Goal: Transaction & Acquisition: Book appointment/travel/reservation

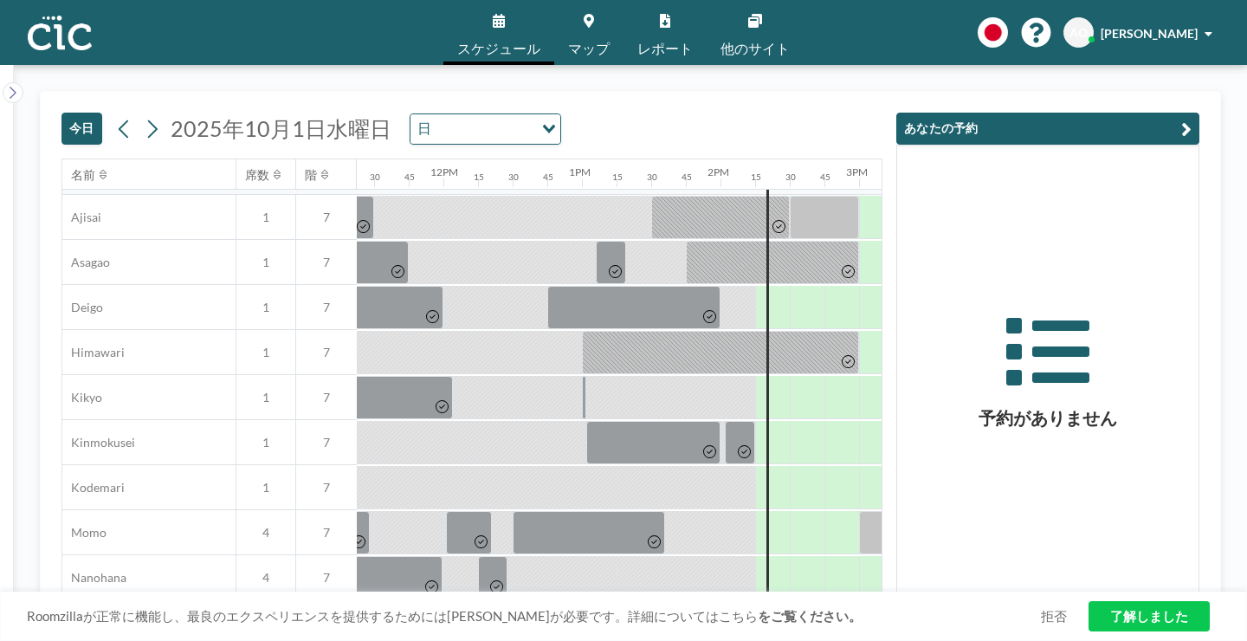
scroll to position [534, 1576]
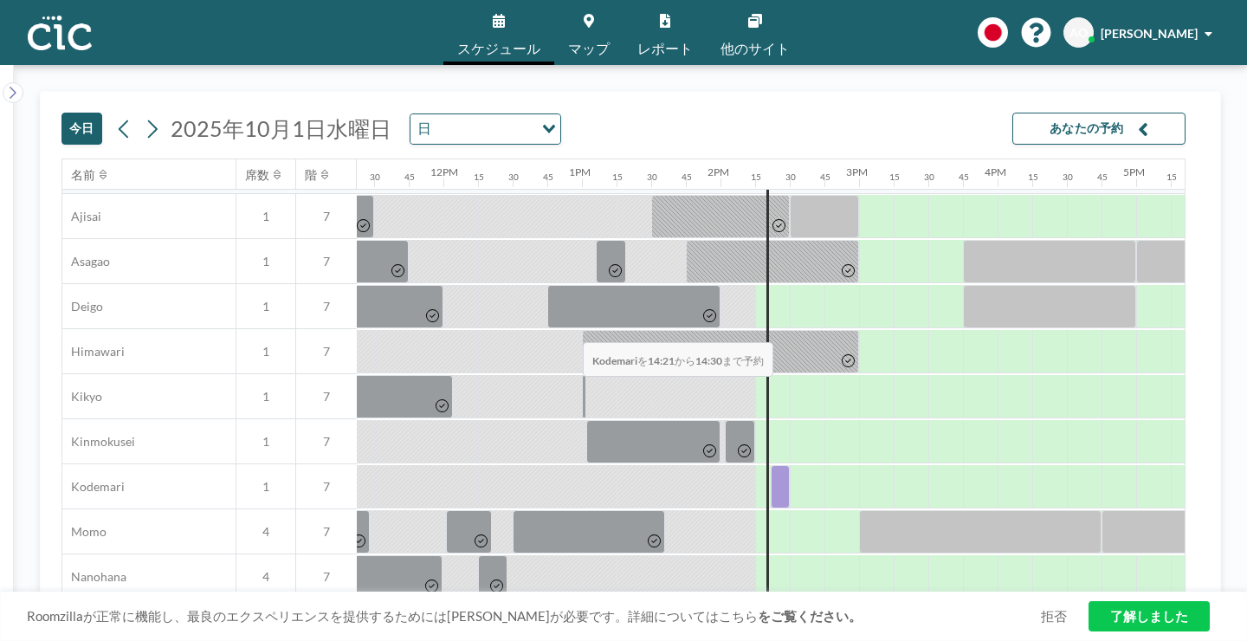
click at [771, 465] on div at bounding box center [780, 486] width 19 height 43
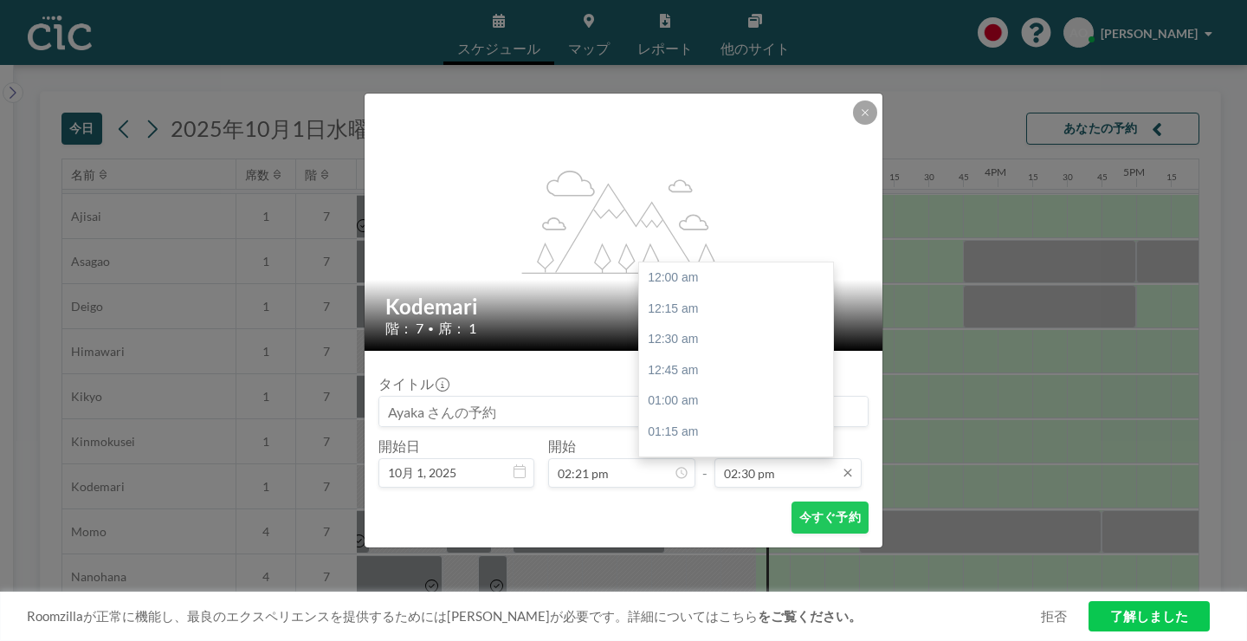
scroll to position [1603, 0]
click at [763, 458] on input "02:30 pm" at bounding box center [787, 472] width 147 height 29
click at [677, 509] on div "03:00 pm" at bounding box center [736, 524] width 194 height 31
type input "03:00 pm"
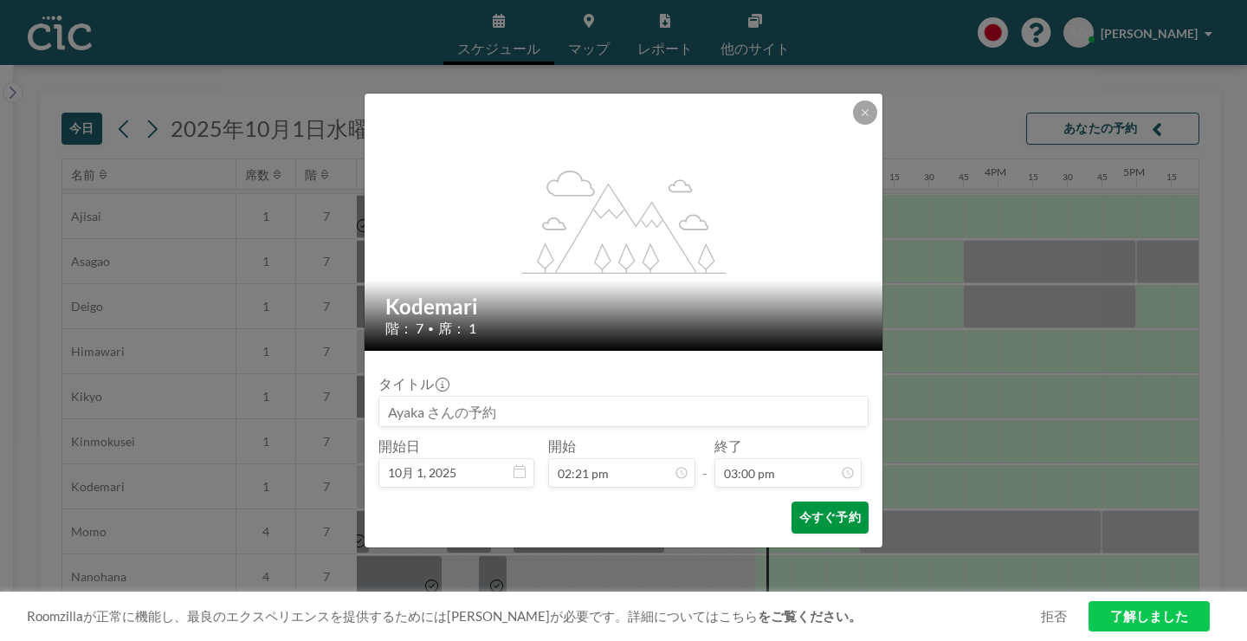
scroll to position [1658, 0]
click at [807, 501] on button "今すぐ予約" at bounding box center [829, 517] width 77 height 32
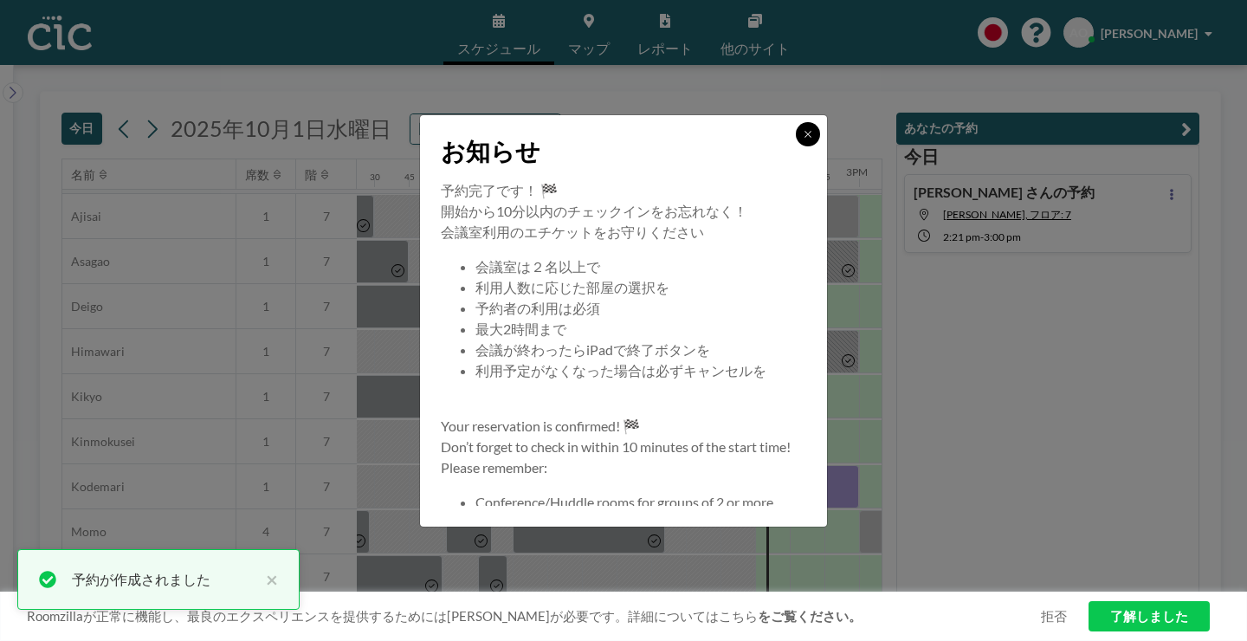
click at [796, 146] on button at bounding box center [808, 134] width 24 height 24
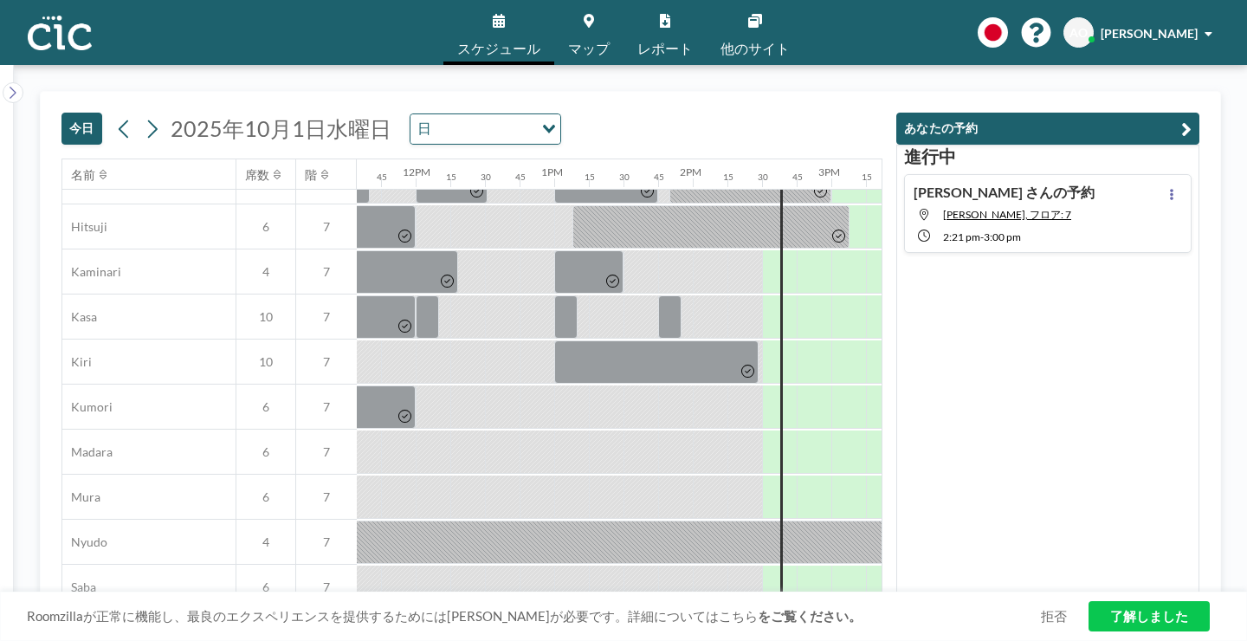
scroll to position [0, 1603]
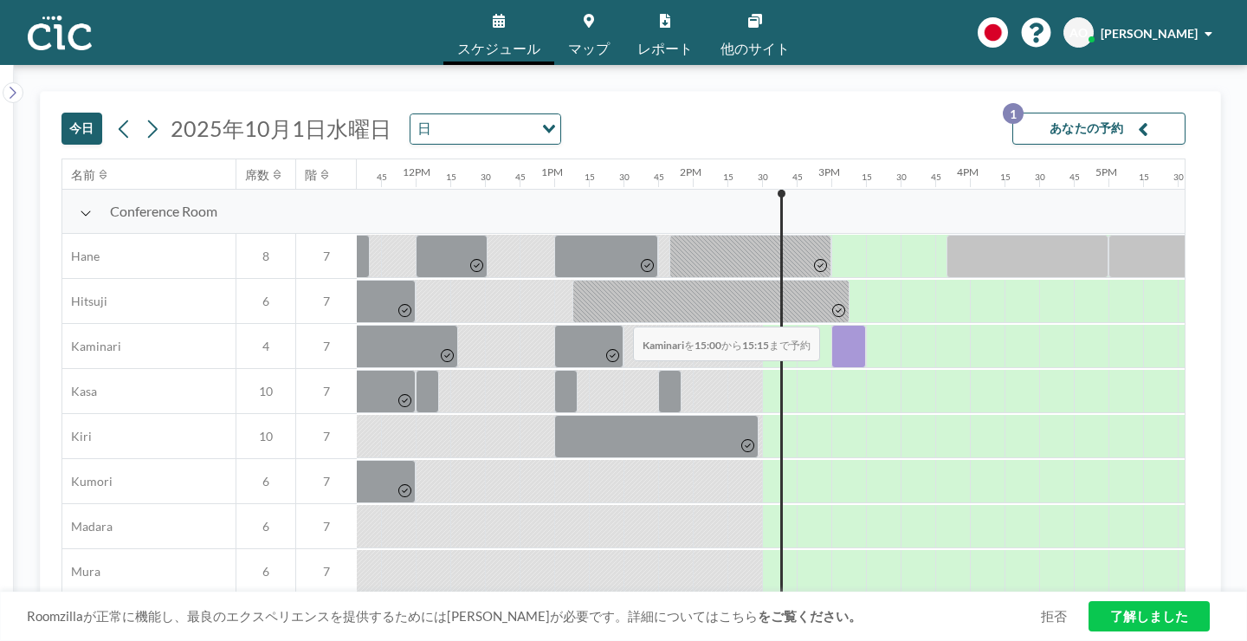
click at [831, 325] on div at bounding box center [848, 346] width 35 height 43
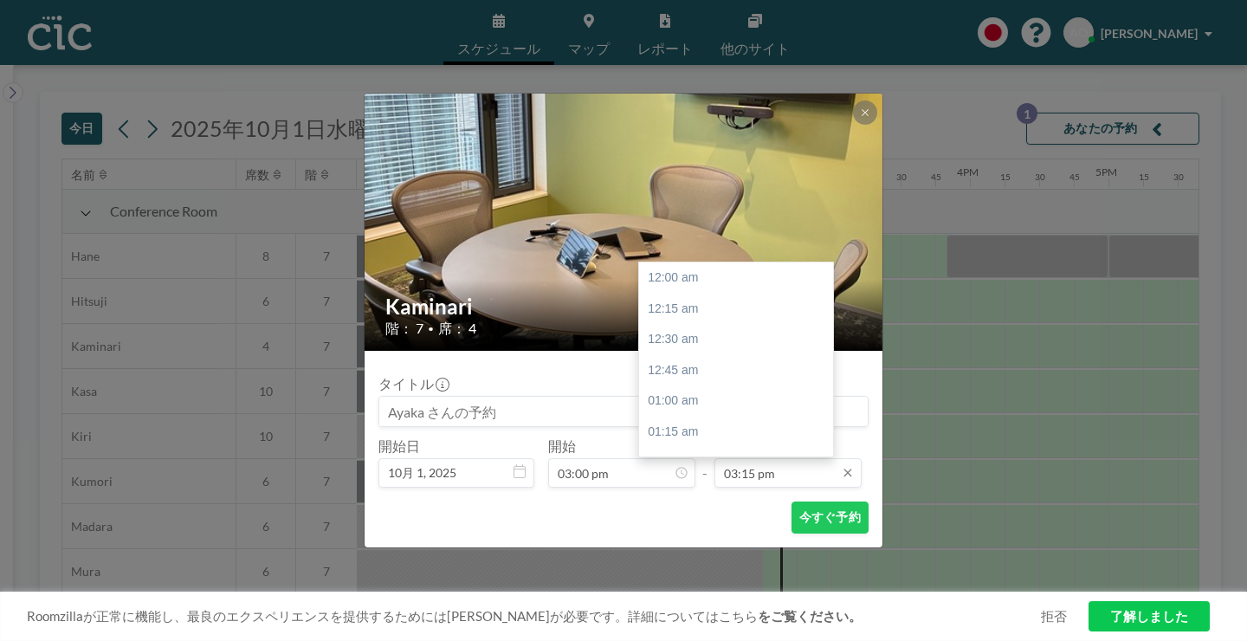
scroll to position [1686, 0]
click at [729, 458] on input "03:15 pm" at bounding box center [787, 472] width 147 height 29
click at [679, 553] on div "04:30 pm" at bounding box center [736, 568] width 194 height 31
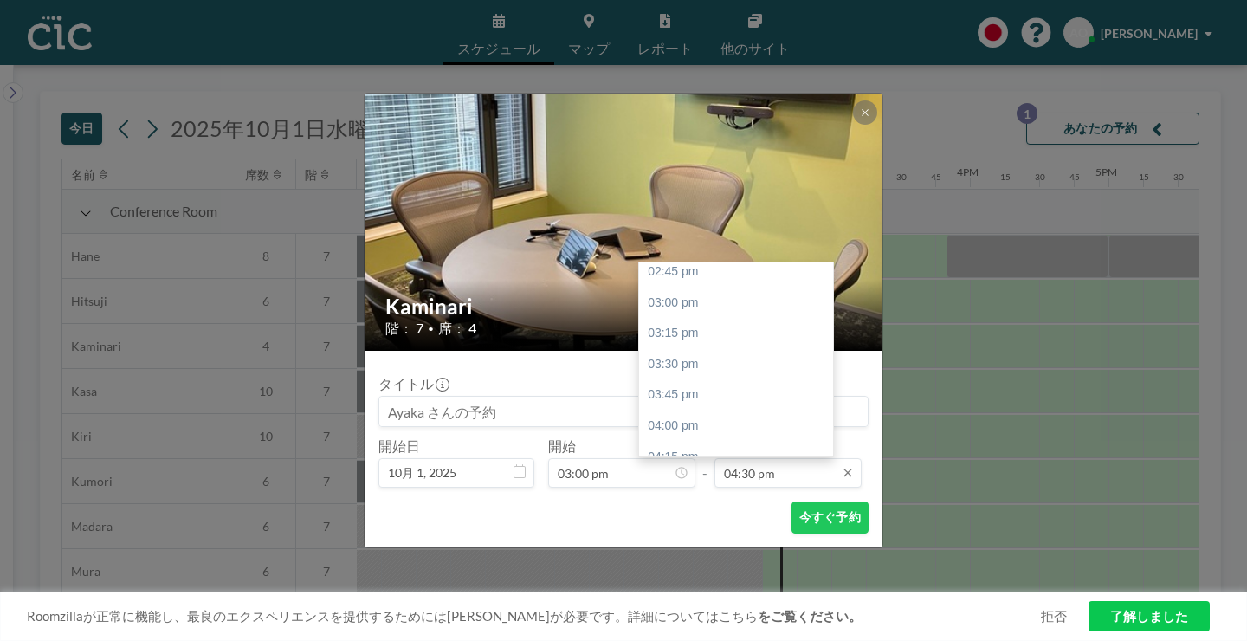
click at [771, 458] on input "04:30 pm" at bounding box center [787, 472] width 147 height 29
click at [712, 508] on div "04:00 pm" at bounding box center [736, 523] width 194 height 31
type input "04:00 pm"
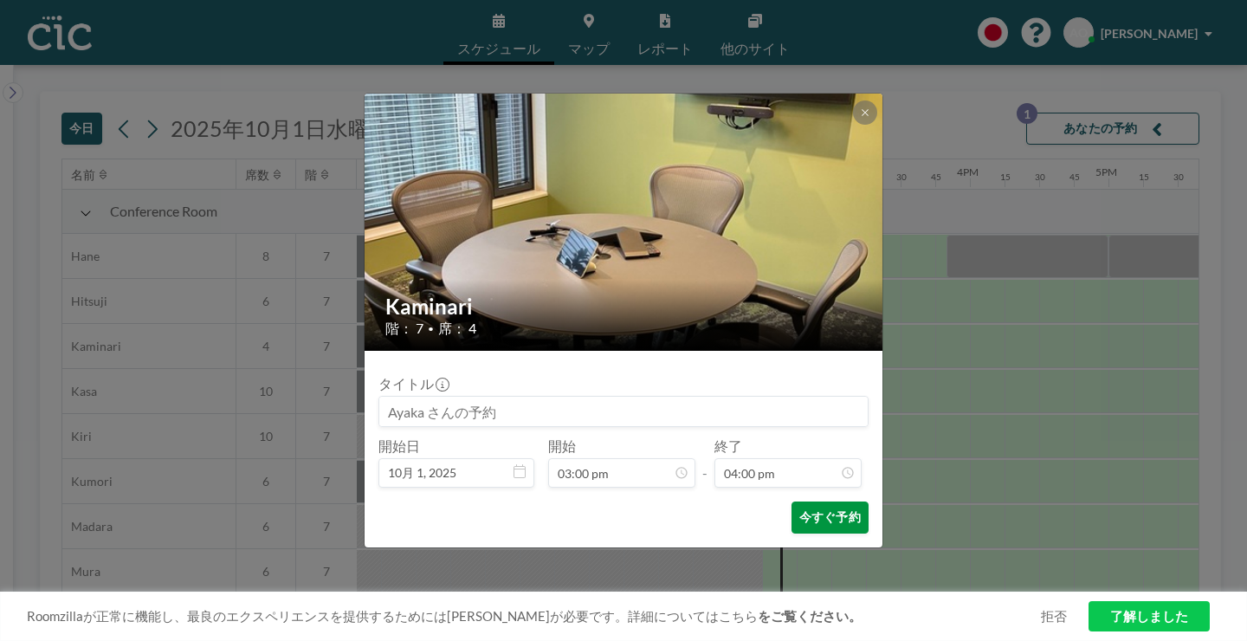
click at [791, 501] on button "今すぐ予約" at bounding box center [829, 517] width 77 height 32
